Goal: Information Seeking & Learning: Learn about a topic

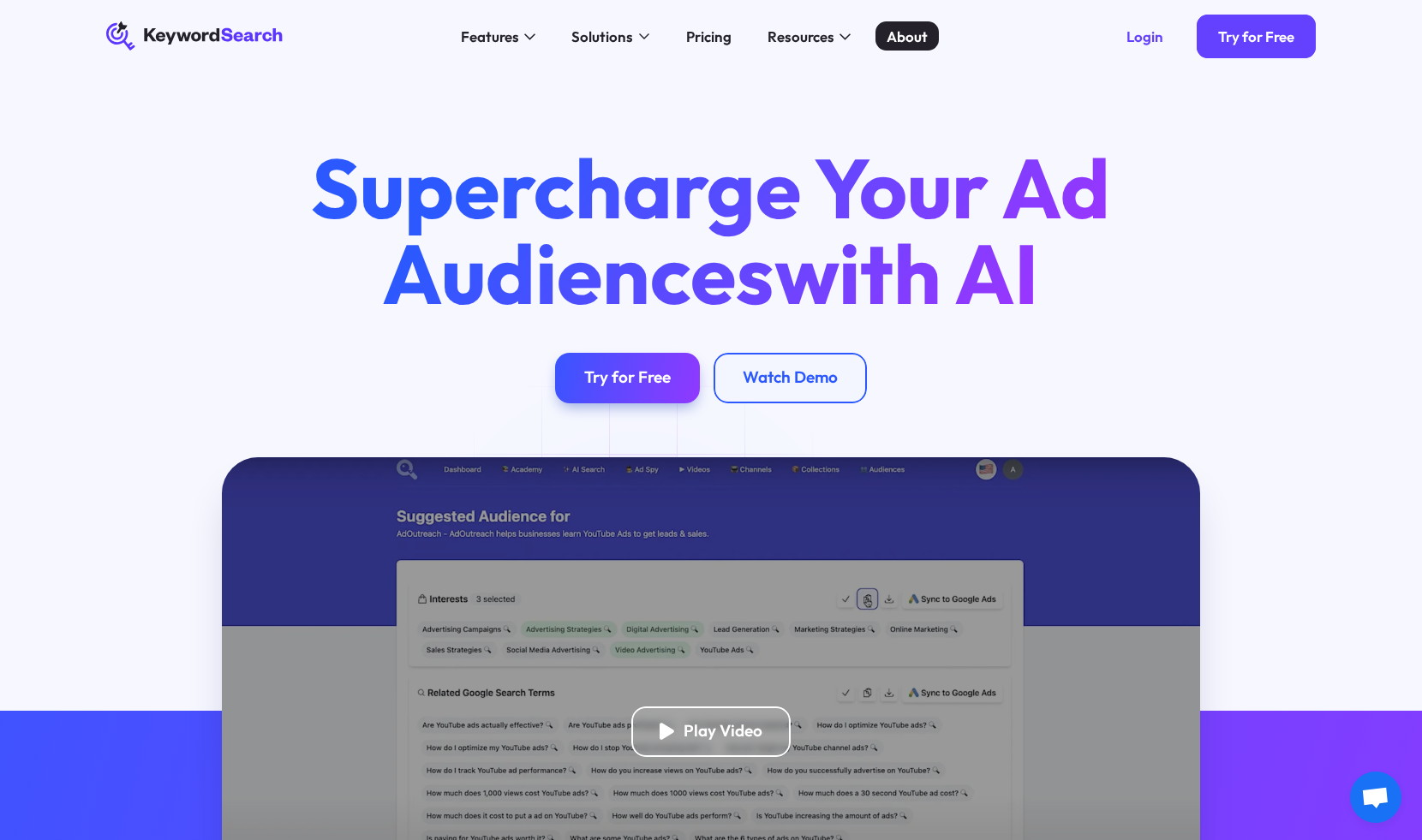
click at [900, 28] on div "About" at bounding box center [908, 36] width 41 height 21
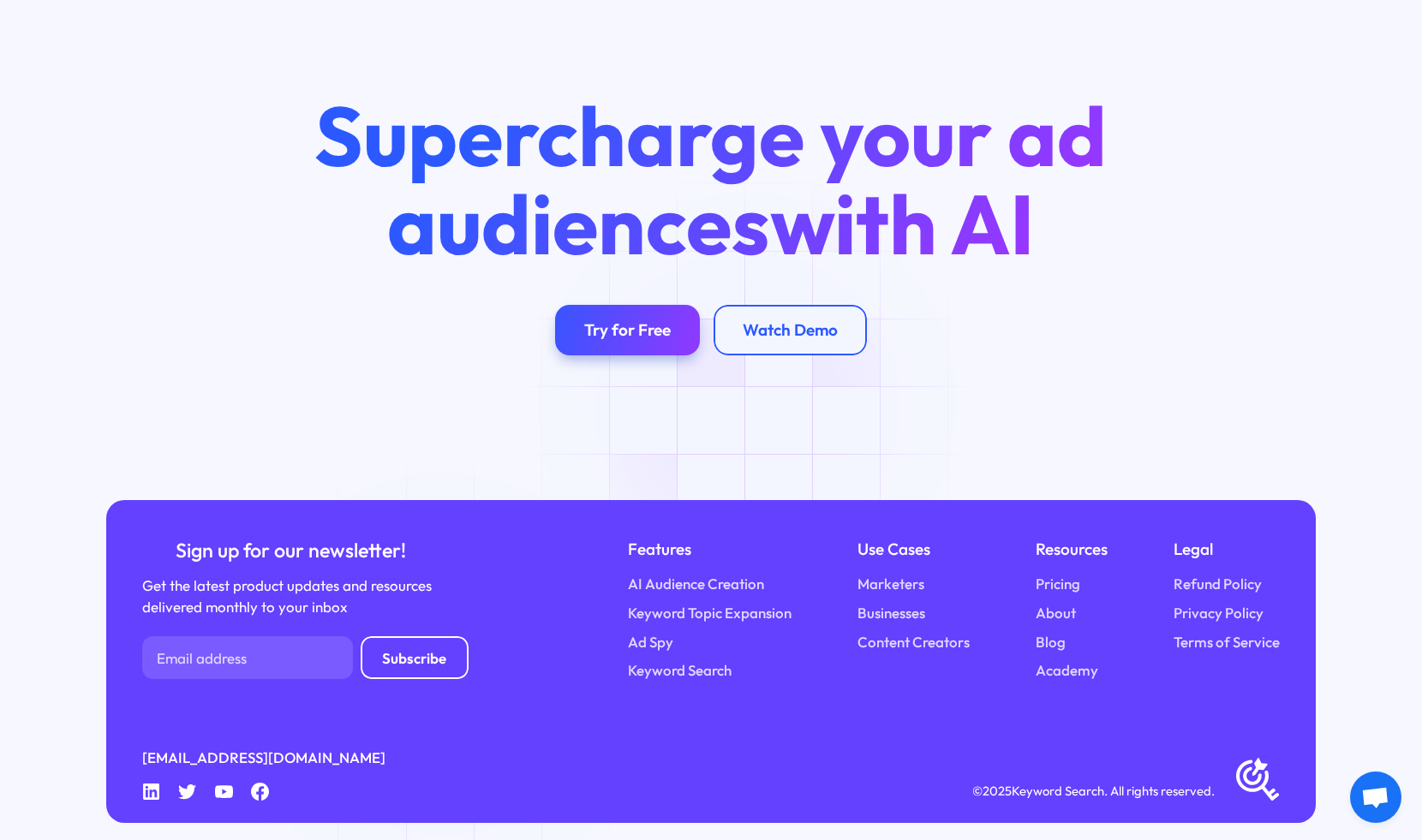
scroll to position [3423, 0]
